Goal: Transaction & Acquisition: Subscribe to service/newsletter

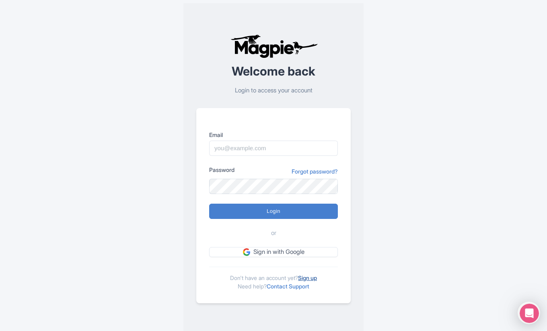
click at [309, 280] on link "Sign up" at bounding box center [307, 278] width 19 height 7
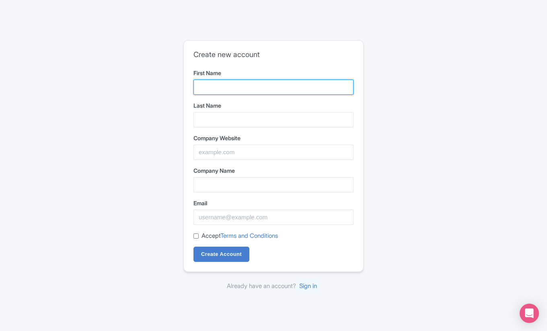
click at [221, 86] on input "First Name" at bounding box center [273, 87] width 160 height 15
type input "Gerard"
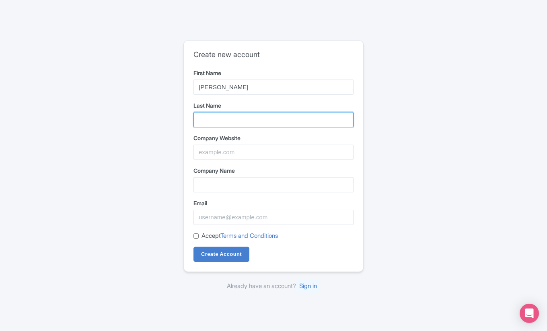
type input "Sybers"
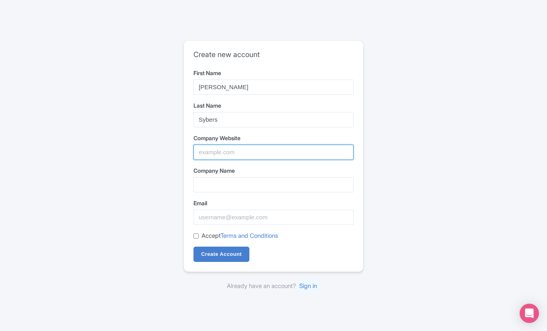
type input "Outdoor Adventures, Inc"
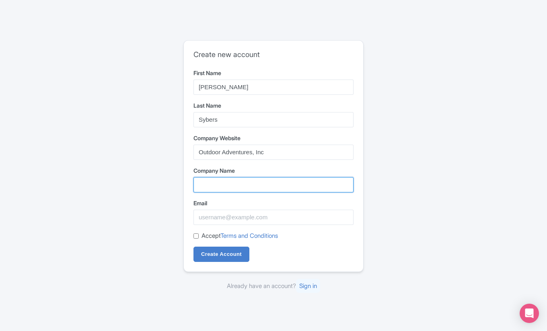
type input "Outdoor Adventures, Inc"
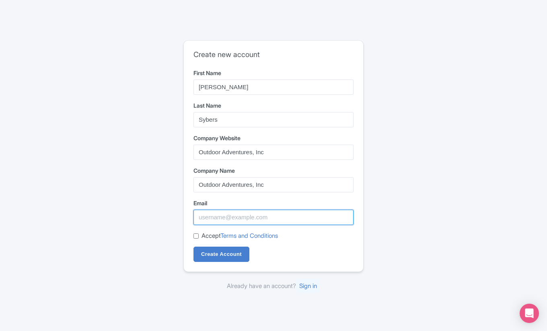
type input "outdooradventures@usa.com"
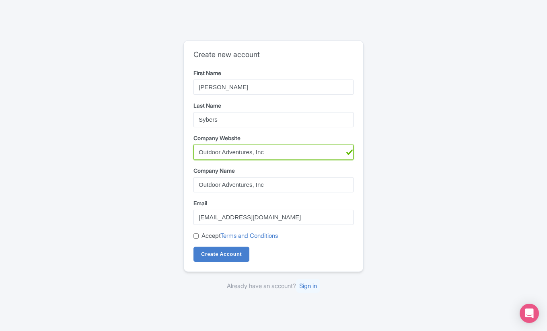
click at [274, 153] on input "Outdoor Adventures, Inc" at bounding box center [273, 152] width 160 height 15
type input "O"
type input "adventurehummer.com"
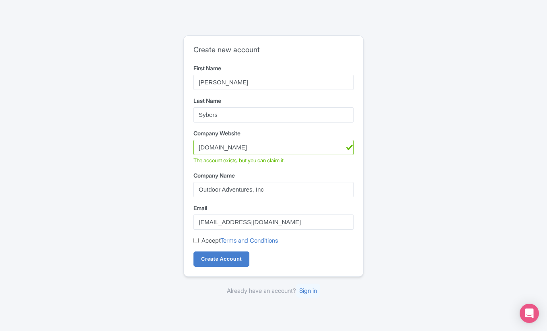
click at [196, 242] on input "Accept Terms and Conditions" at bounding box center [195, 240] width 5 height 5
checkbox input "true"
click at [214, 262] on input "Create Account" at bounding box center [221, 259] width 56 height 15
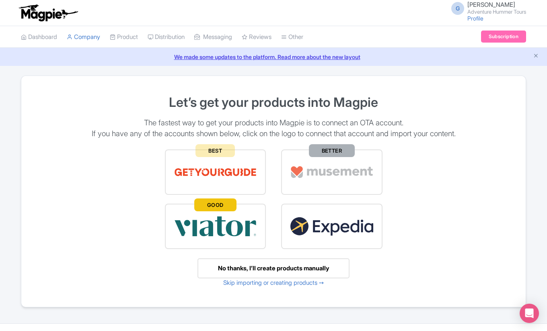
click at [259, 269] on div "No thanks, I’ll create products manually" at bounding box center [273, 269] width 152 height 21
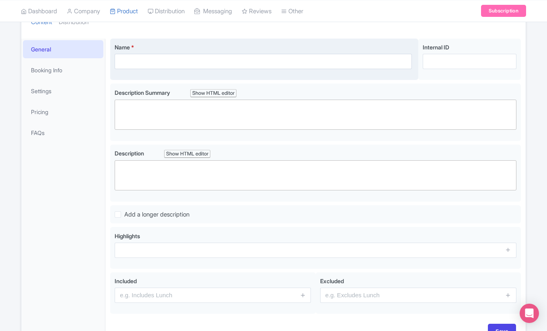
scroll to position [97, 0]
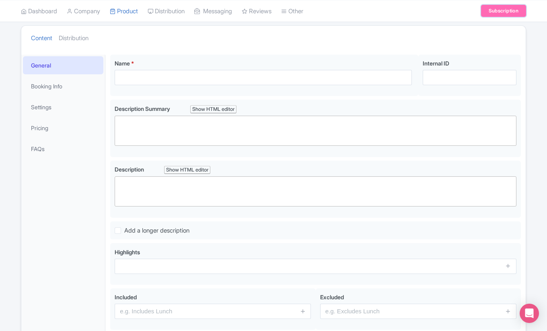
click at [503, 10] on link "Subscription" at bounding box center [503, 11] width 45 height 12
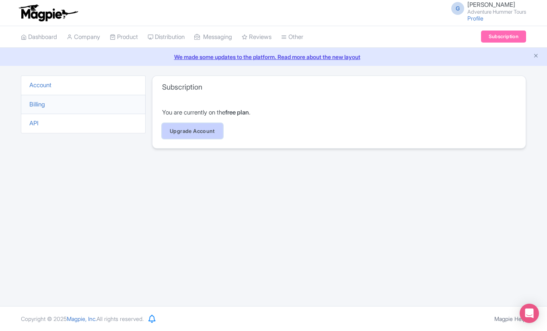
click at [193, 129] on link "Upgrade Account" at bounding box center [192, 130] width 61 height 15
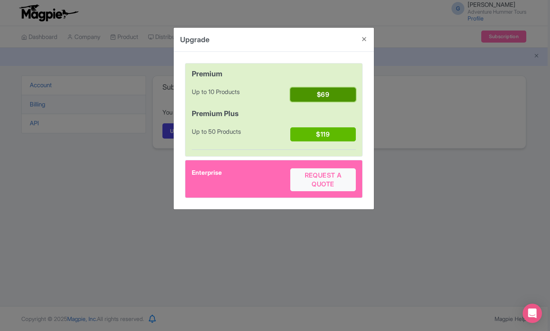
click at [319, 95] on button "$69" at bounding box center [323, 95] width 66 height 14
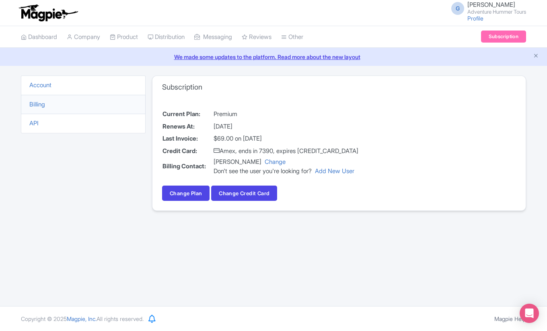
click at [46, 20] on img at bounding box center [48, 13] width 62 height 18
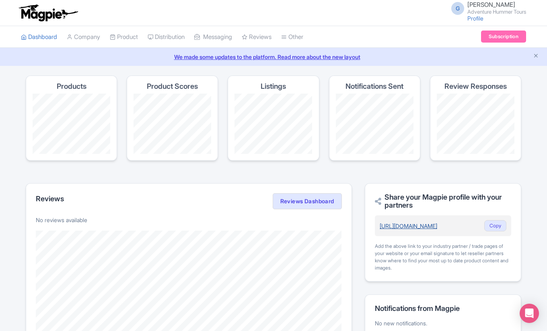
click at [437, 227] on link "[URL][DOMAIN_NAME]" at bounding box center [409, 226] width 58 height 7
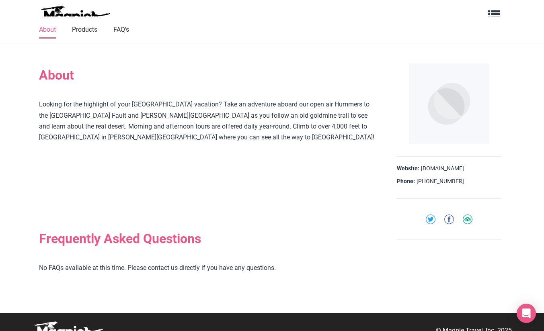
scroll to position [108, 0]
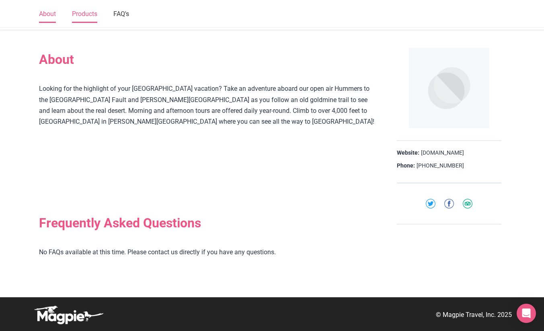
click at [84, 17] on link "Products" at bounding box center [84, 14] width 25 height 17
click at [84, 16] on link "Products" at bounding box center [84, 14] width 25 height 17
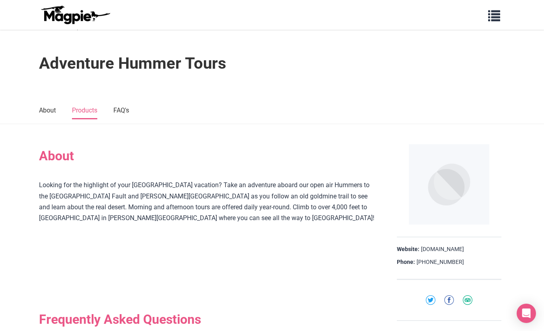
scroll to position [0, 0]
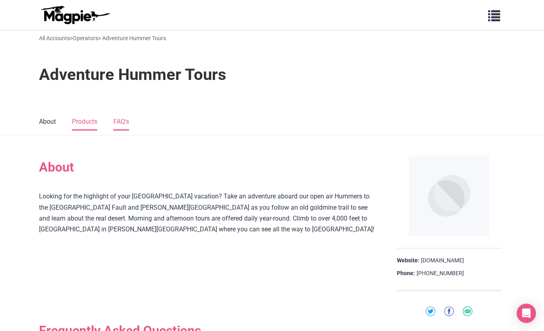
click at [120, 128] on link "FAQ's" at bounding box center [121, 122] width 16 height 17
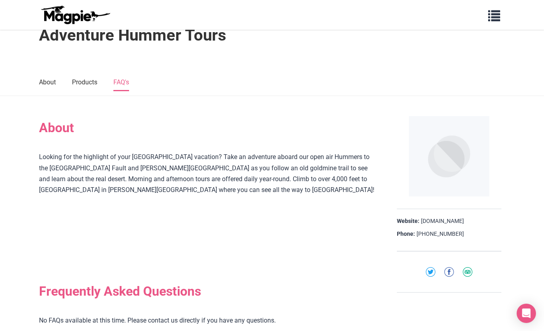
scroll to position [108, 0]
